Goal: Transaction & Acquisition: Subscribe to service/newsletter

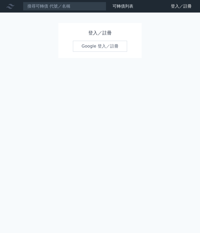
click at [107, 45] on link "Google 登入／註冊" at bounding box center [100, 46] width 54 height 11
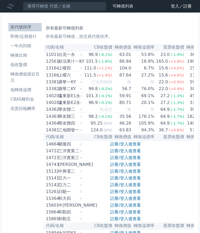
click at [175, 4] on link "登入／註冊" at bounding box center [181, 6] width 29 height 8
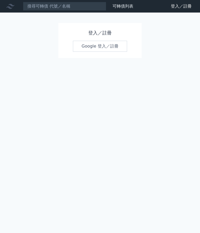
click at [111, 45] on link "Google 登入／註冊" at bounding box center [100, 46] width 54 height 11
click at [108, 46] on link "Google 登入／註冊" at bounding box center [100, 46] width 54 height 11
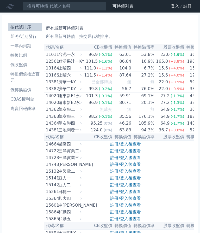
click at [25, 44] on li "一年內到期" at bounding box center [24, 46] width 33 height 6
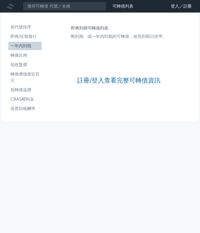
click at [124, 78] on link "註冊/登入查看完整可轉債資訊" at bounding box center [118, 80] width 83 height 8
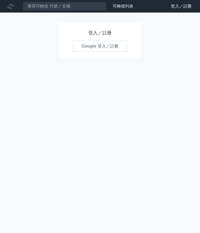
click at [115, 45] on link "Google 登入／註冊" at bounding box center [100, 46] width 54 height 11
